Goal: Information Seeking & Learning: Learn about a topic

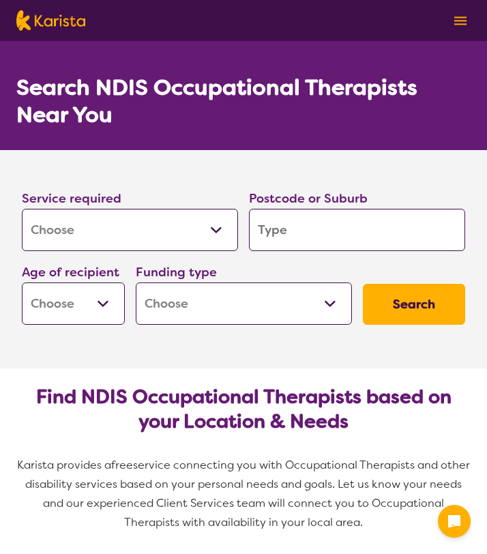
select select "[MEDICAL_DATA]"
click at [88, 237] on select "Allied Health Assistant Assessment ([MEDICAL_DATA] or [MEDICAL_DATA]) Behaviour…" at bounding box center [130, 230] width 216 height 42
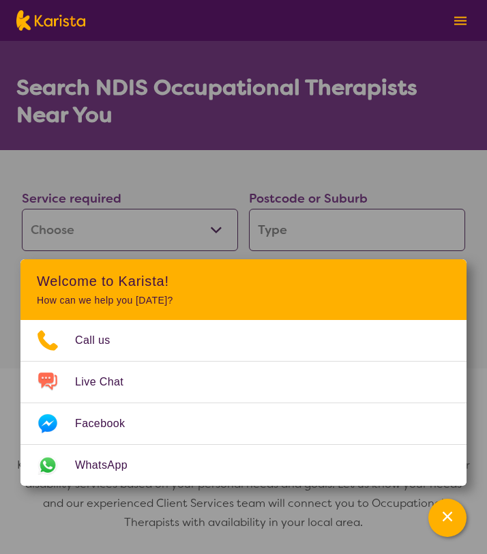
click at [280, 242] on input "search" at bounding box center [357, 230] width 216 height 42
type input "2774"
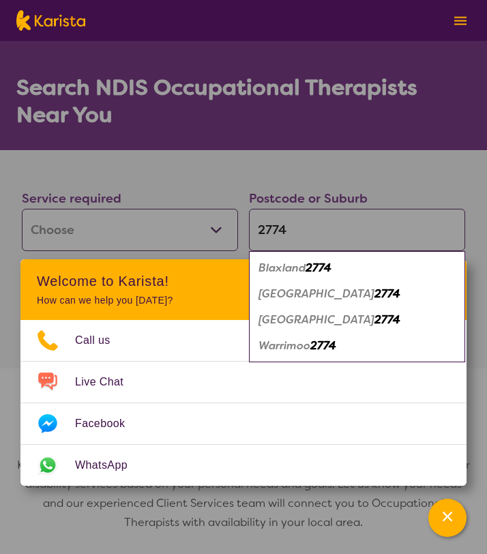
type input "277"
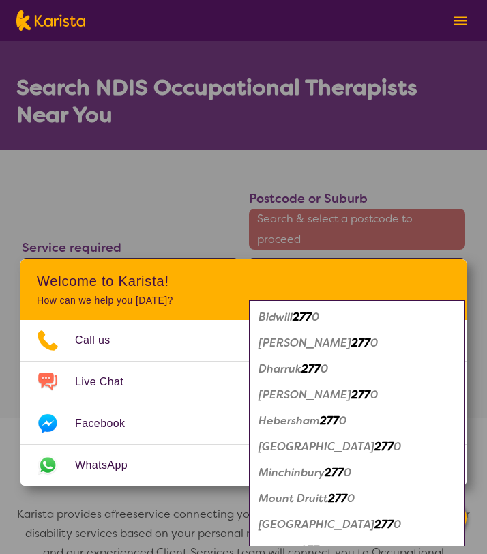
type input "2770"
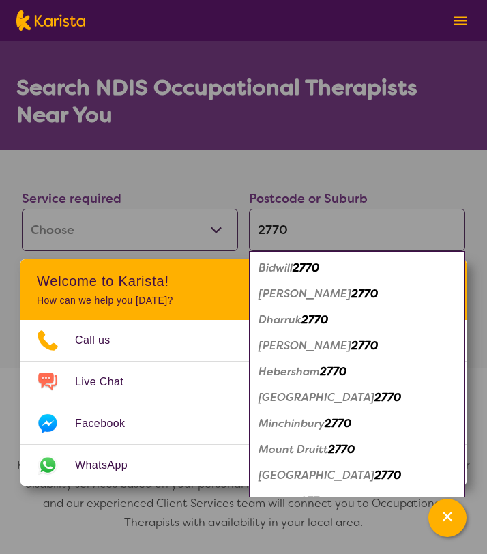
type input "2770"
click at [289, 143] on section "Search NDIS Occupational Therapists Near You" at bounding box center [243, 95] width 487 height 109
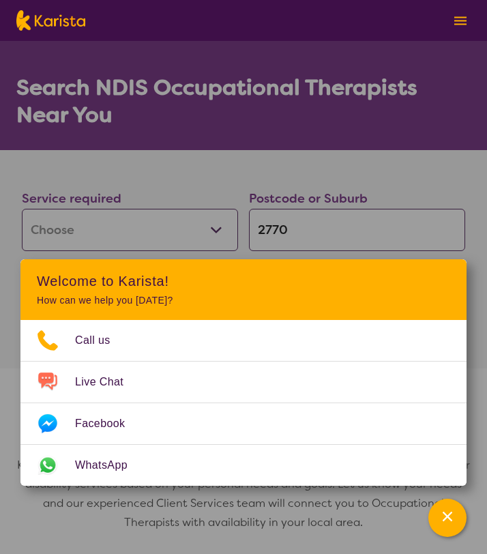
click at [248, 180] on section "Service required Allied Health Assistant Assessment ([MEDICAL_DATA] or [MEDICAL…" at bounding box center [243, 240] width 487 height 180
click at [455, 514] on div "Channel Menu" at bounding box center [447, 518] width 27 height 30
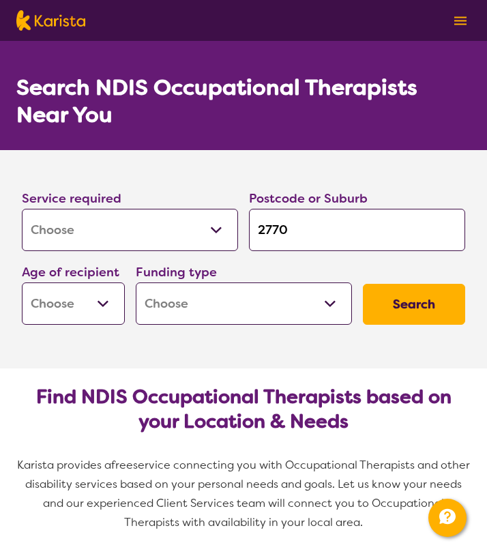
click at [79, 297] on select "Early Childhood - 0 to 9 Child - 10 to 11 Adolescent - 12 to 17 Adult - 18 to 6…" at bounding box center [73, 303] width 103 height 42
select select "EC"
click at [276, 307] on select "Home Care Package (HCP) National Disability Insurance Scheme (NDIS) I don't know" at bounding box center [244, 303] width 216 height 42
select select "i-don-t-know"
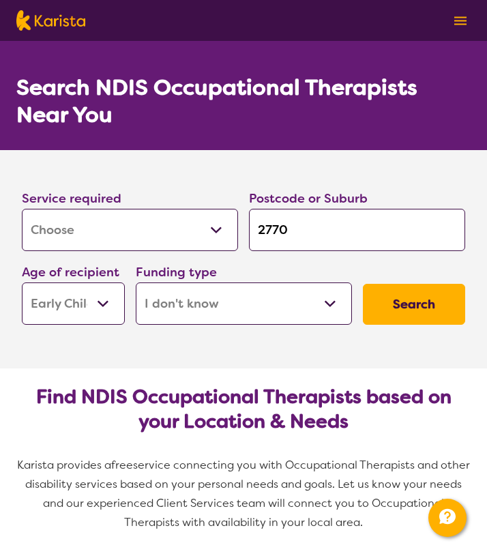
select select "i-don-t-know"
click at [460, 311] on button "Search" at bounding box center [414, 304] width 103 height 41
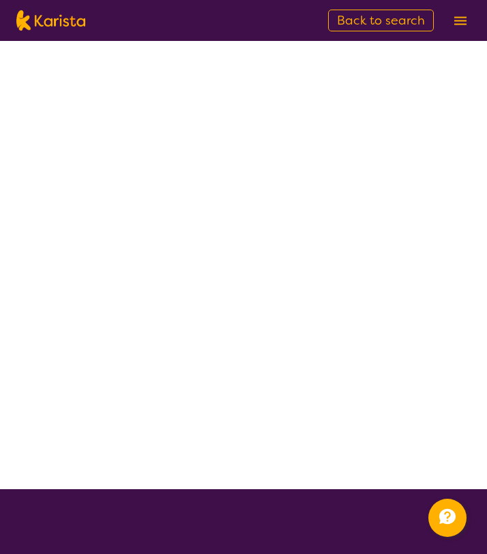
select select "[MEDICAL_DATA]"
select select "EC"
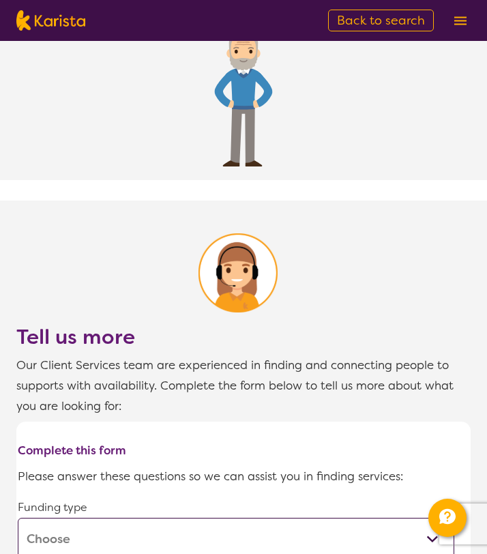
scroll to position [812, 0]
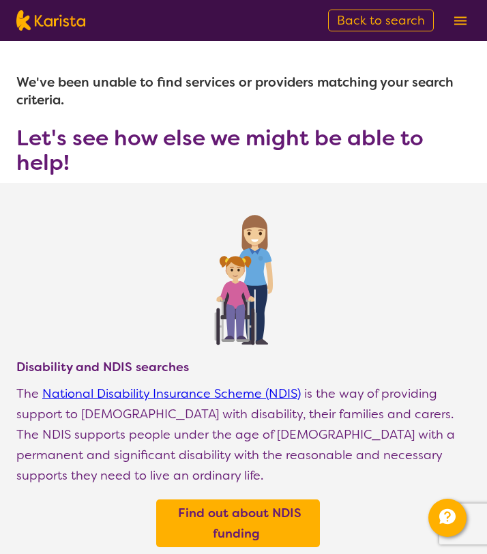
select select "[MEDICAL_DATA]"
select select "EC"
select select "i-don-t-know"
select select "[MEDICAL_DATA]"
select select "EC"
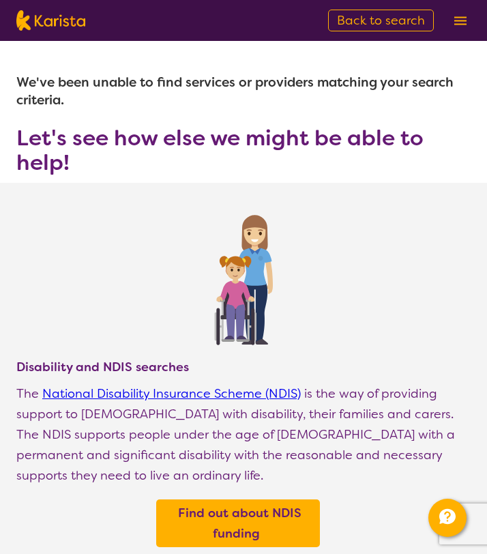
select select "i-don-t-know"
